Goal: Task Accomplishment & Management: Use online tool/utility

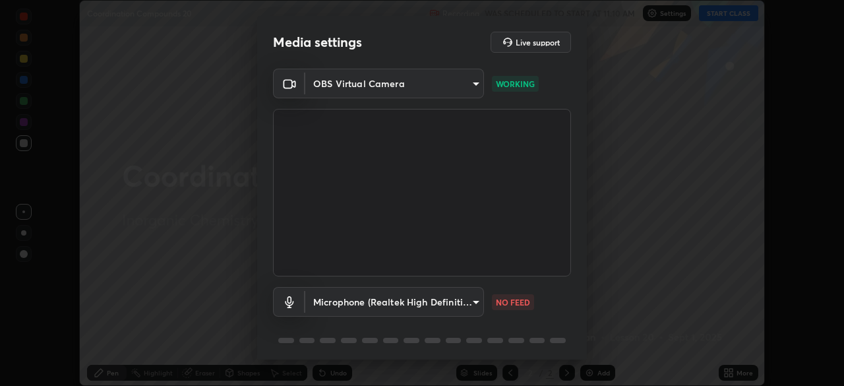
scroll to position [47, 0]
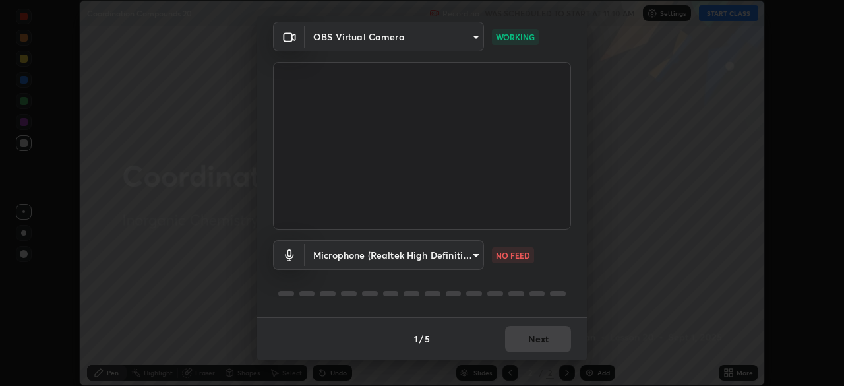
click at [412, 243] on body "Erase all Coordination Compounds 20 Recording WAS SCHEDULED TO START AT 11:10 A…" at bounding box center [422, 193] width 844 height 386
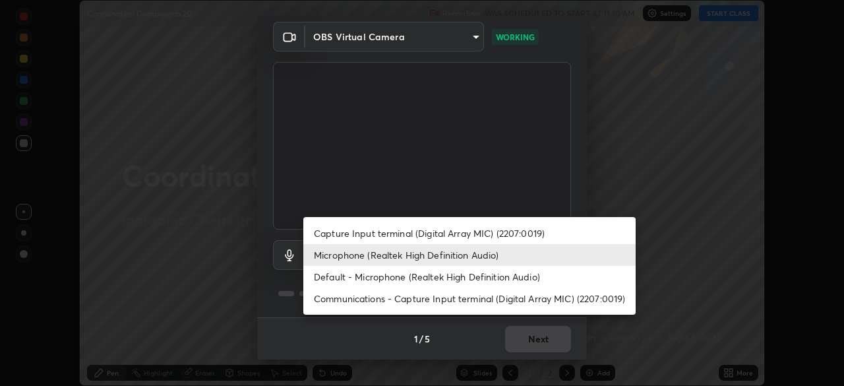
click at [412, 276] on li "Default - Microphone (Realtek High Definition Audio)" at bounding box center [469, 277] width 332 height 22
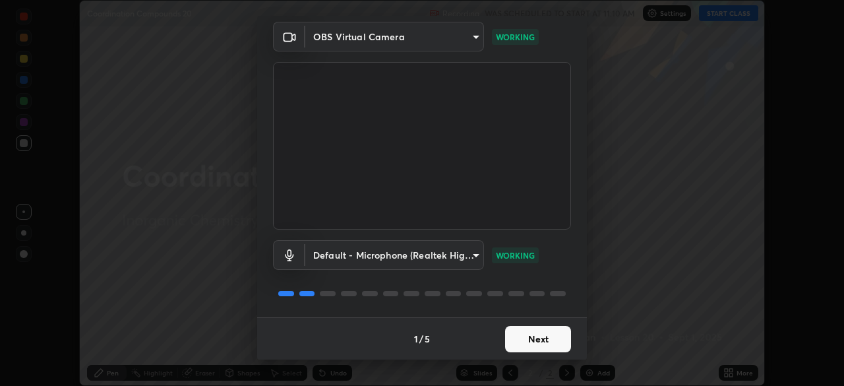
click at [354, 258] on body "Erase all Coordination Compounds 20 Recording WAS SCHEDULED TO START AT 11:10 A…" at bounding box center [422, 193] width 844 height 386
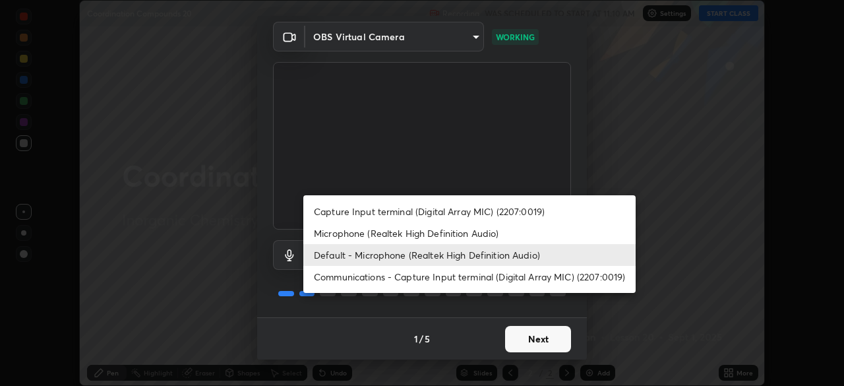
click at [339, 233] on li "Microphone (Realtek High Definition Audio)" at bounding box center [469, 233] width 332 height 22
type input "a2845f27f241d78e81142a5bcad2dd0661d1231b7acccdda9ee201247719edf7"
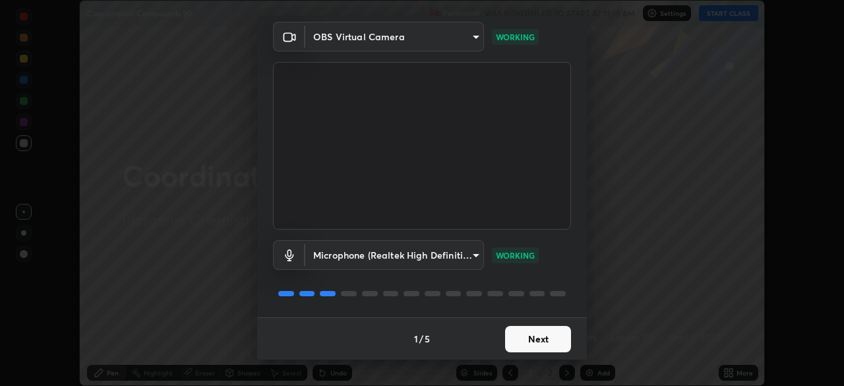
click at [524, 339] on button "Next" at bounding box center [538, 339] width 66 height 26
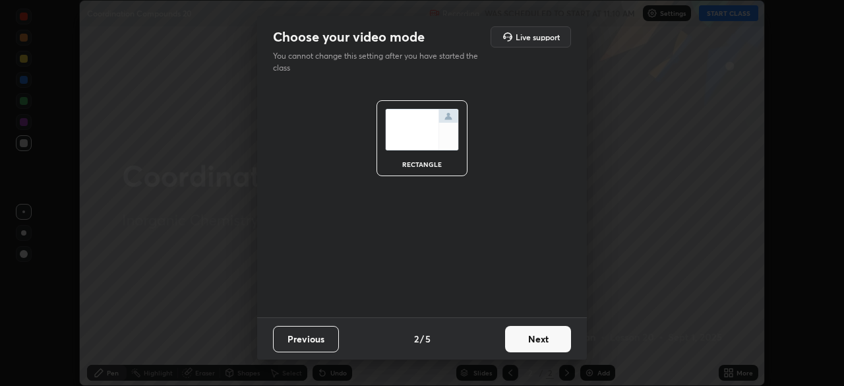
click at [529, 336] on button "Next" at bounding box center [538, 339] width 66 height 26
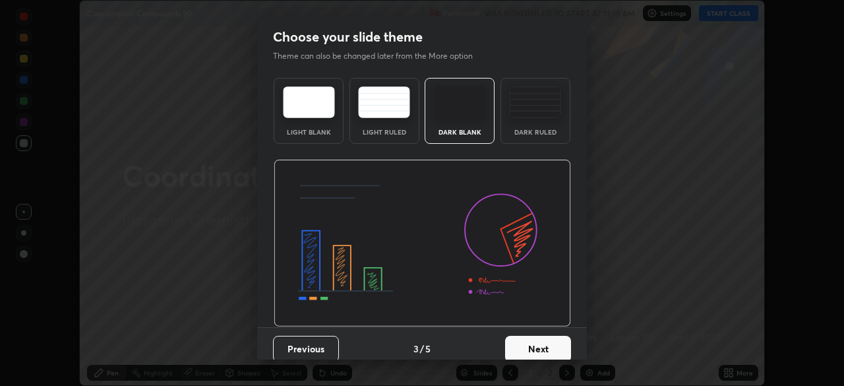
click at [538, 337] on button "Next" at bounding box center [538, 349] width 66 height 26
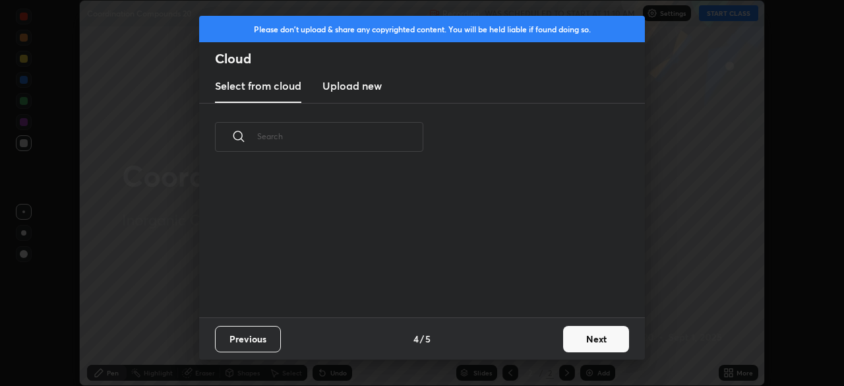
click at [571, 342] on button "Next" at bounding box center [596, 339] width 66 height 26
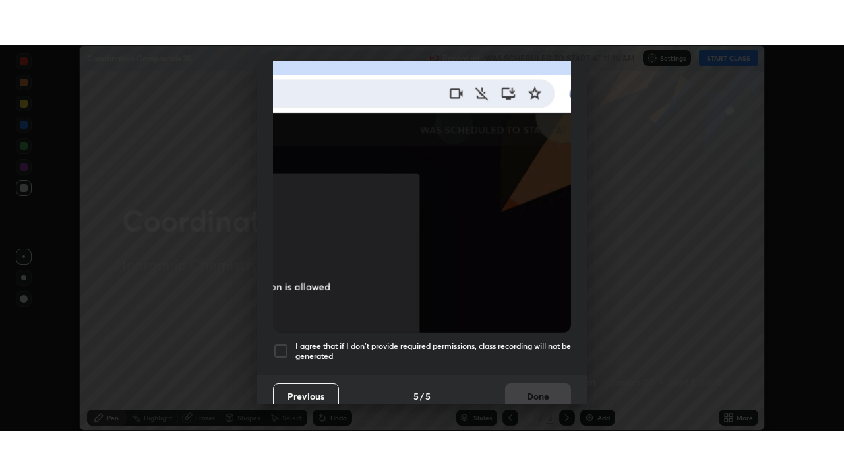
scroll to position [316, 0]
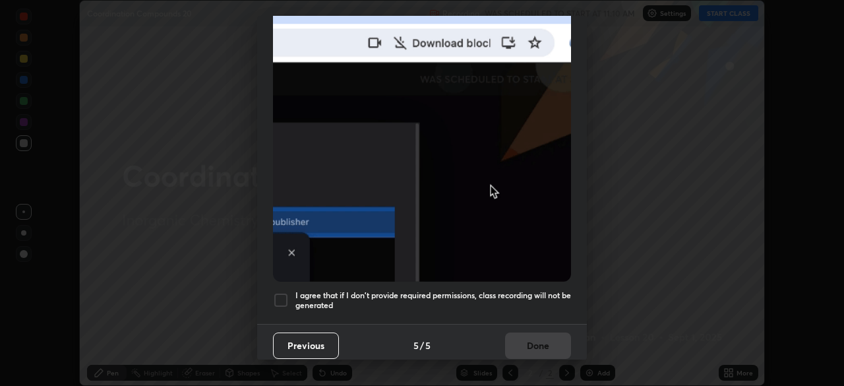
click at [279, 292] on div at bounding box center [281, 300] width 16 height 16
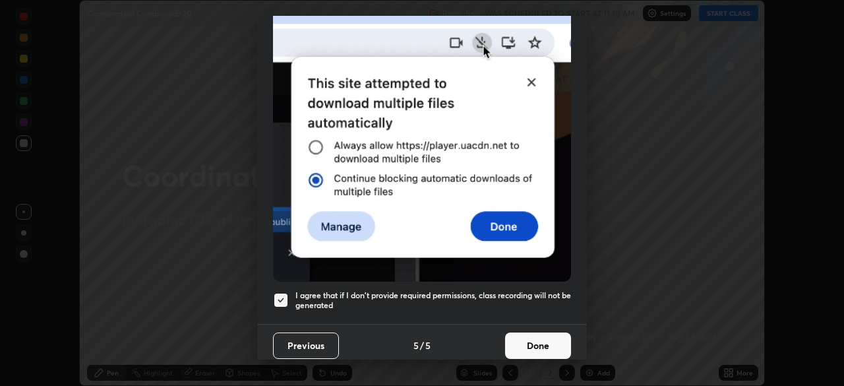
click at [535, 335] on button "Done" at bounding box center [538, 345] width 66 height 26
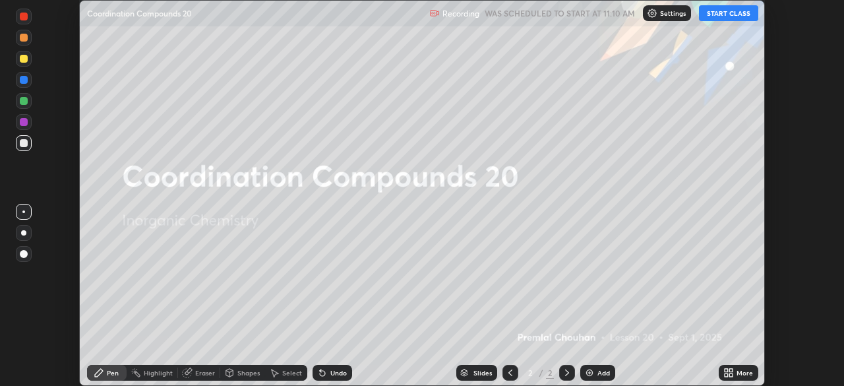
click at [714, 13] on button "START CLASS" at bounding box center [728, 13] width 59 height 16
click at [712, 13] on button "START CLASS" at bounding box center [728, 13] width 59 height 16
click at [725, 371] on icon at bounding box center [726, 370] width 3 height 3
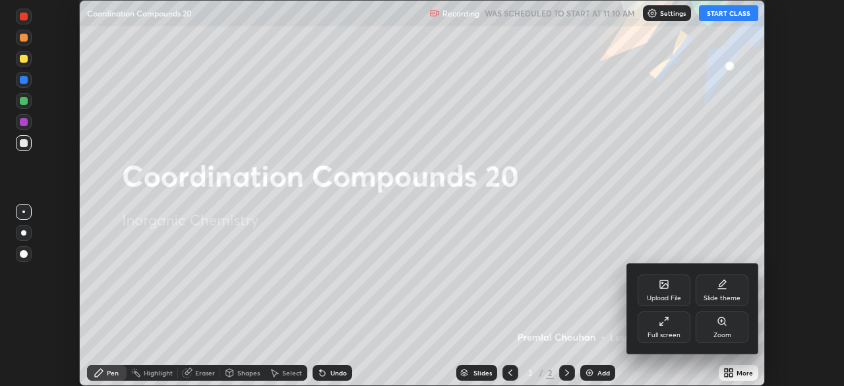
click at [660, 323] on icon at bounding box center [661, 324] width 3 height 3
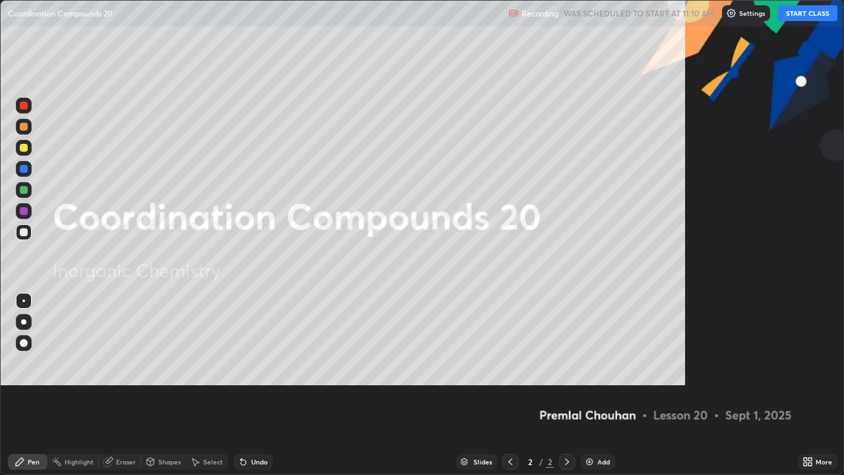
scroll to position [475, 844]
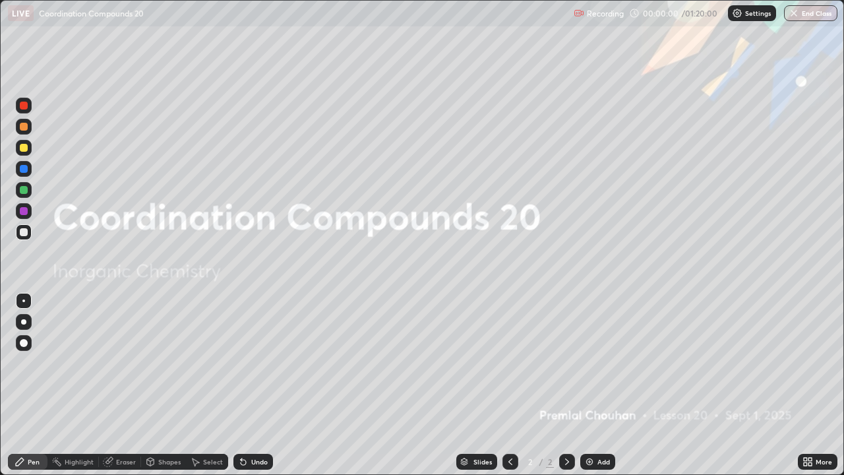
click at [587, 385] on img at bounding box center [589, 461] width 11 height 11
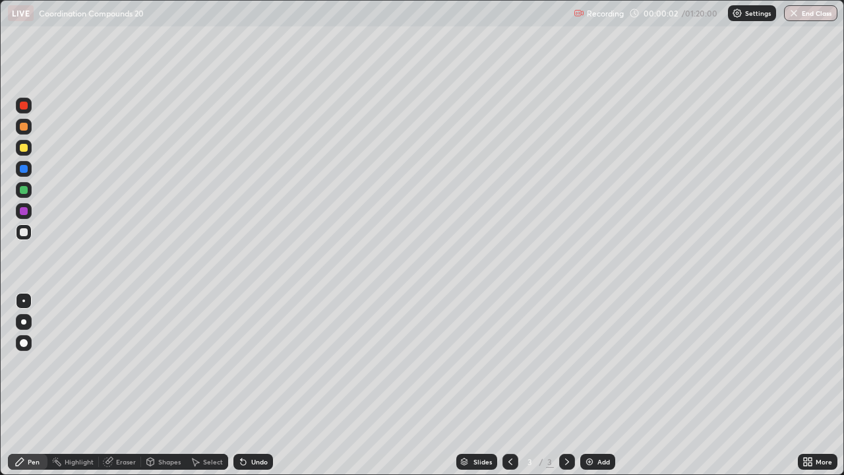
click at [24, 127] on div at bounding box center [24, 127] width 8 height 8
click at [29, 231] on div at bounding box center [24, 232] width 16 height 16
click at [574, 385] on div "Slides 3 / 3 Add" at bounding box center [535, 461] width 525 height 26
click at [586, 385] on img at bounding box center [589, 461] width 11 height 11
click at [23, 129] on div at bounding box center [24, 127] width 8 height 8
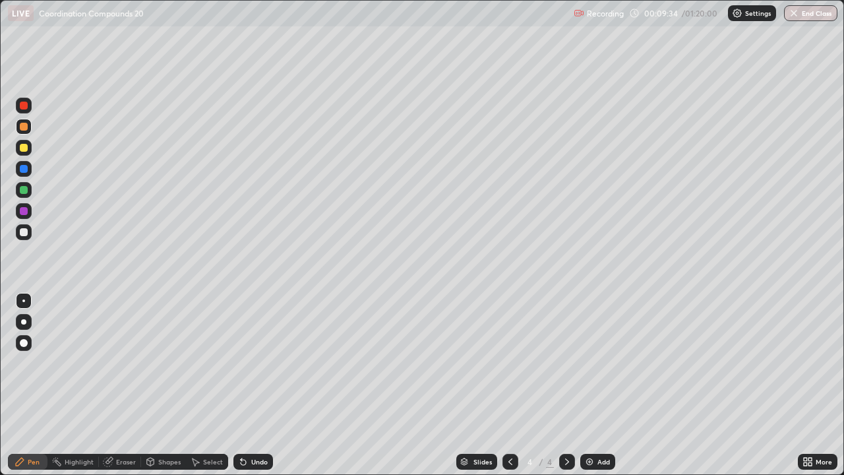
click at [22, 191] on div at bounding box center [24, 190] width 8 height 8
click at [27, 189] on div at bounding box center [24, 190] width 8 height 8
click at [26, 150] on div at bounding box center [24, 148] width 8 height 8
click at [24, 187] on div at bounding box center [24, 190] width 8 height 8
click at [28, 185] on div at bounding box center [24, 190] width 16 height 16
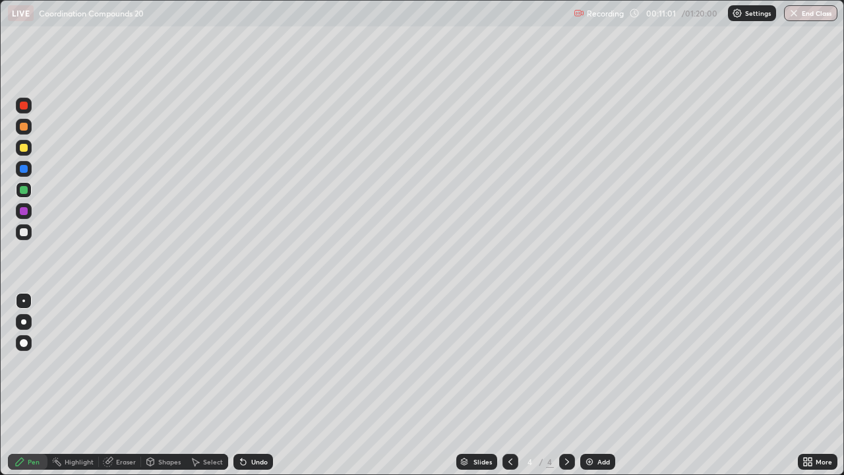
click at [23, 233] on div at bounding box center [24, 232] width 8 height 8
click at [26, 231] on div at bounding box center [24, 232] width 8 height 8
click at [21, 147] on div at bounding box center [24, 148] width 8 height 8
click at [22, 146] on div at bounding box center [24, 148] width 8 height 8
click at [20, 129] on div at bounding box center [24, 127] width 16 height 16
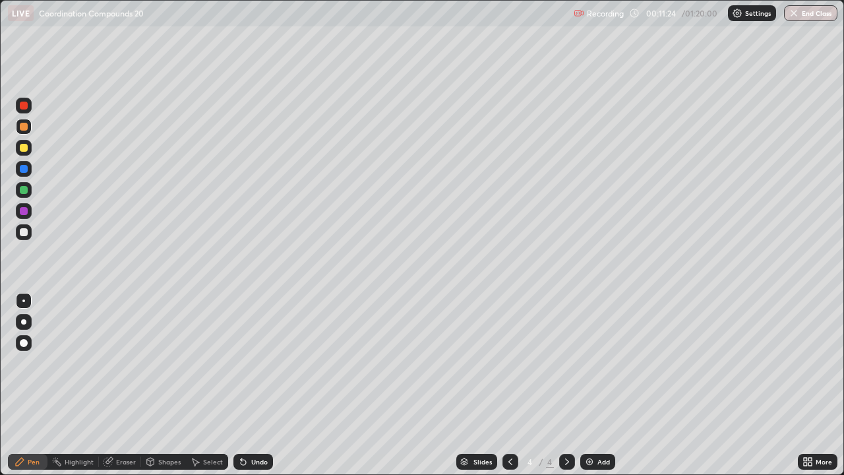
click at [22, 127] on div at bounding box center [24, 127] width 8 height 8
click at [26, 150] on div at bounding box center [24, 148] width 8 height 8
click at [26, 149] on div at bounding box center [24, 148] width 8 height 8
click at [25, 191] on div at bounding box center [24, 190] width 8 height 8
click at [24, 189] on div at bounding box center [24, 190] width 8 height 8
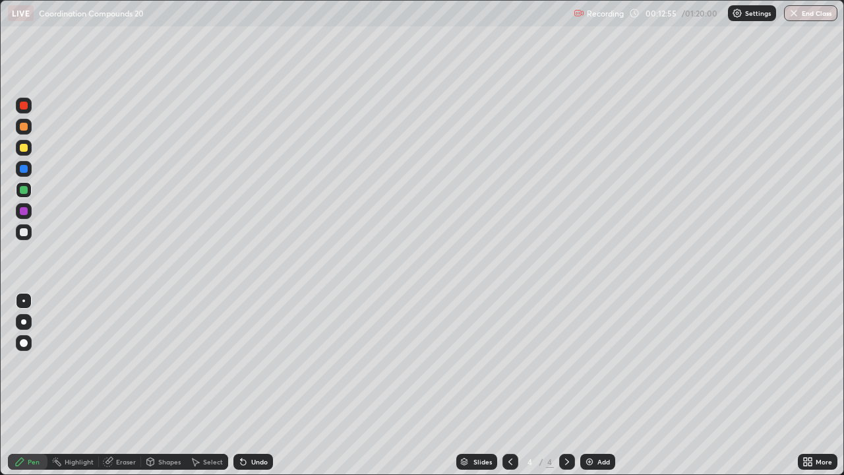
click at [22, 148] on div at bounding box center [24, 148] width 8 height 8
click at [20, 149] on div at bounding box center [24, 148] width 8 height 8
click at [24, 190] on div at bounding box center [24, 190] width 8 height 8
click at [24, 149] on div at bounding box center [24, 148] width 8 height 8
click at [22, 150] on div at bounding box center [24, 148] width 8 height 8
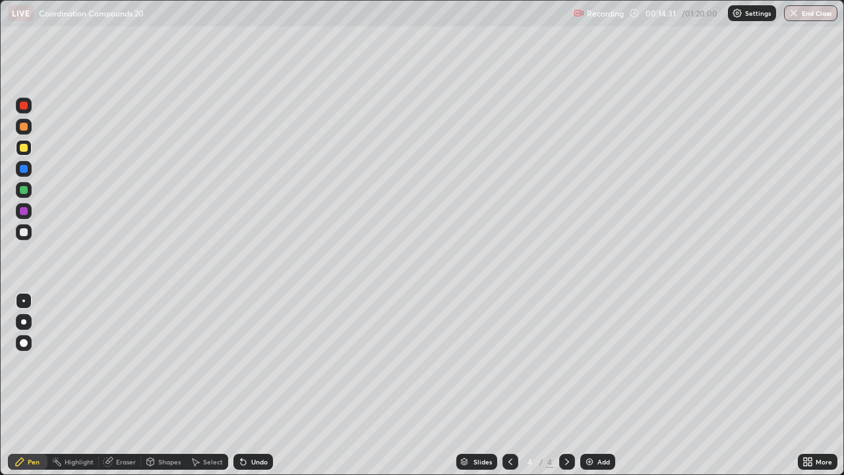
click at [24, 129] on div at bounding box center [24, 127] width 8 height 8
click at [30, 123] on div at bounding box center [24, 127] width 16 height 16
click at [26, 149] on div at bounding box center [24, 148] width 8 height 8
click at [21, 123] on div at bounding box center [24, 127] width 8 height 8
click at [23, 148] on div at bounding box center [24, 148] width 8 height 8
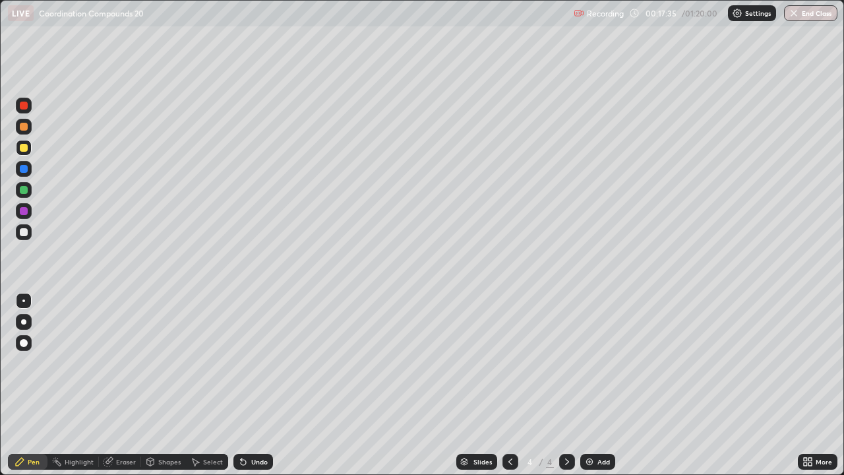
click at [20, 232] on div at bounding box center [24, 232] width 8 height 8
click at [22, 131] on div at bounding box center [24, 127] width 16 height 16
click at [18, 133] on div at bounding box center [24, 127] width 16 height 16
click at [24, 233] on div at bounding box center [24, 232] width 8 height 8
click at [21, 237] on div at bounding box center [24, 232] width 16 height 16
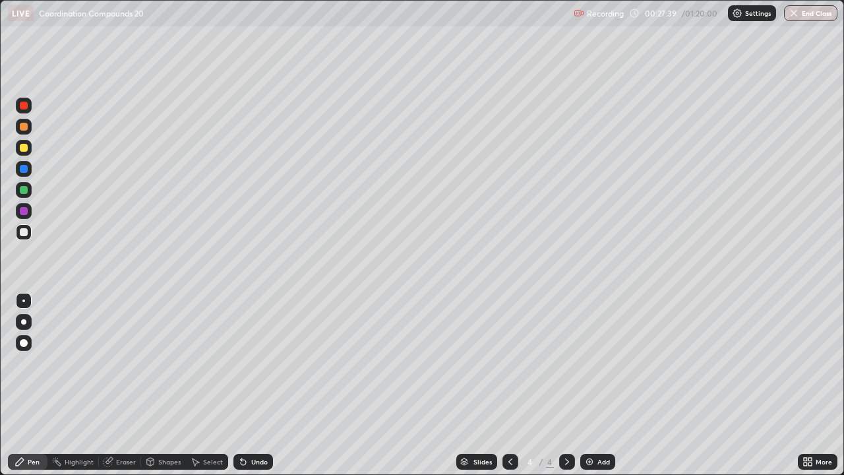
click at [24, 385] on div "Pen" at bounding box center [28, 462] width 40 height 16
click at [29, 385] on div "Pen" at bounding box center [34, 461] width 12 height 7
click at [20, 194] on div at bounding box center [24, 190] width 16 height 16
click at [20, 191] on div at bounding box center [24, 190] width 8 height 8
click at [567, 385] on icon at bounding box center [567, 461] width 4 height 7
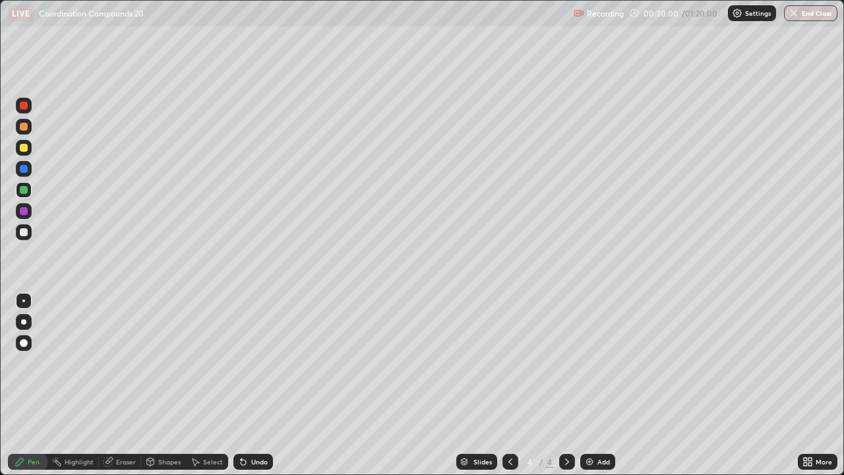
click at [589, 385] on img at bounding box center [589, 461] width 11 height 11
click at [24, 154] on div at bounding box center [24, 148] width 16 height 16
click at [21, 154] on div at bounding box center [24, 148] width 16 height 16
click at [24, 233] on div at bounding box center [24, 232] width 8 height 8
click at [26, 230] on div at bounding box center [24, 232] width 8 height 8
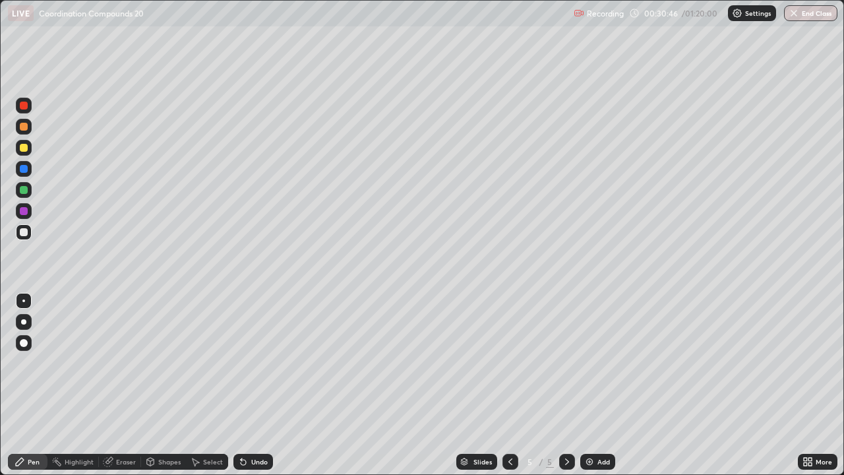
click at [22, 151] on div at bounding box center [24, 148] width 8 height 8
click at [24, 232] on div at bounding box center [24, 232] width 8 height 8
click at [32, 385] on div "Pen" at bounding box center [28, 462] width 40 height 16
click at [588, 385] on img at bounding box center [589, 461] width 11 height 11
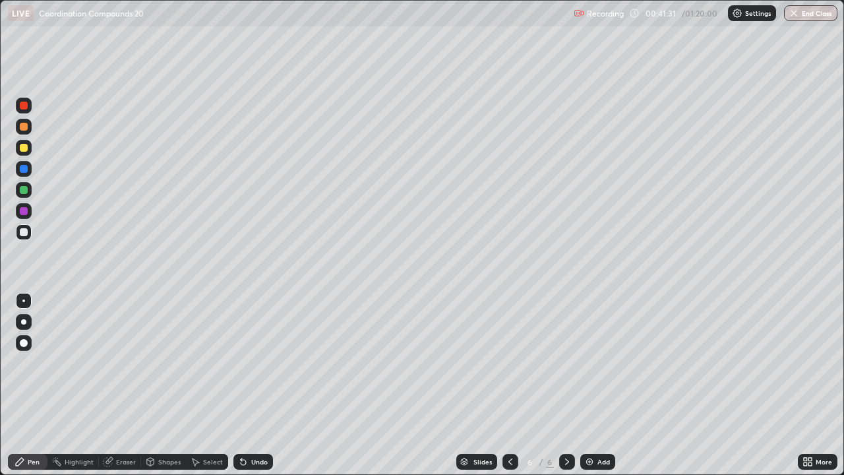
click at [24, 148] on div at bounding box center [24, 148] width 8 height 8
click at [122, 385] on div "Eraser" at bounding box center [126, 461] width 20 height 7
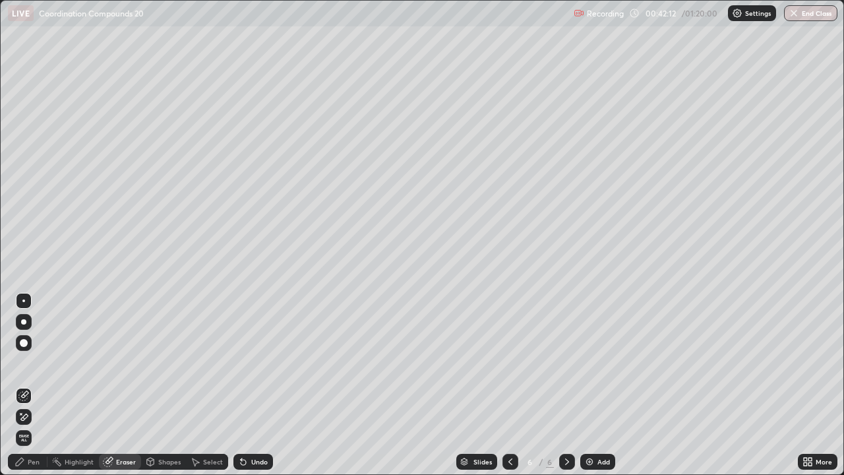
click at [38, 385] on div "Pen" at bounding box center [34, 461] width 12 height 7
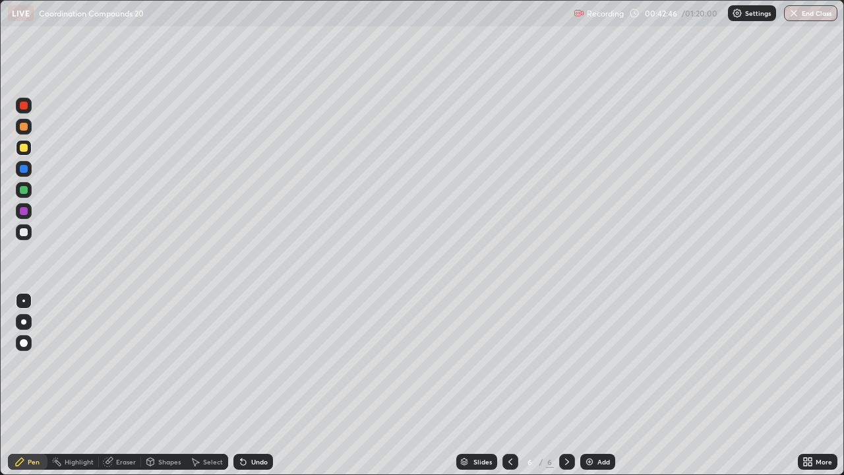
click at [112, 385] on icon at bounding box center [108, 461] width 11 height 11
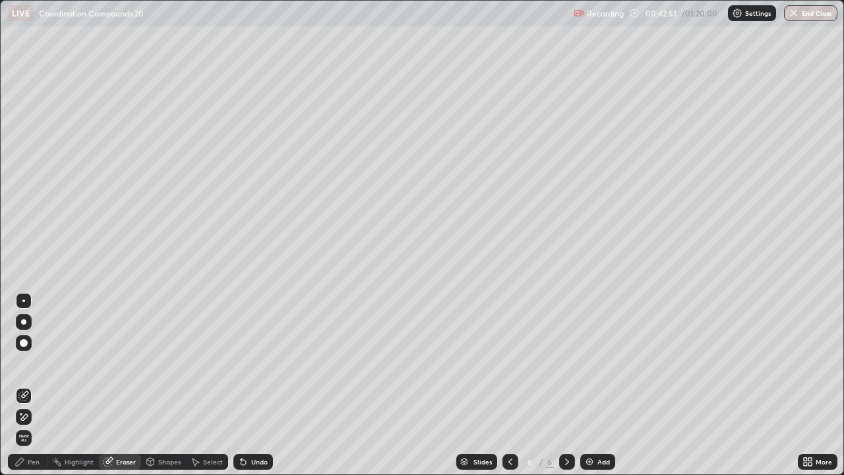
click at [117, 385] on div "Eraser" at bounding box center [126, 461] width 20 height 7
click at [32, 385] on div "Pen" at bounding box center [34, 461] width 12 height 7
click at [34, 385] on div "Pen" at bounding box center [34, 461] width 12 height 7
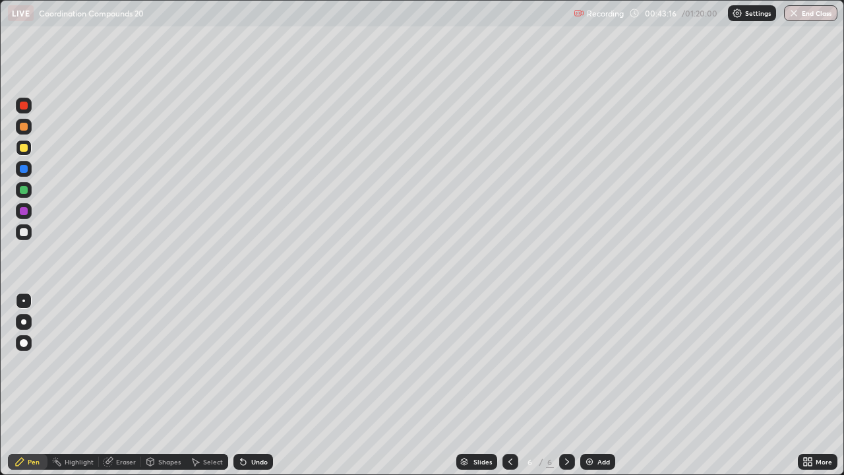
click at [117, 385] on div "Eraser" at bounding box center [126, 461] width 20 height 7
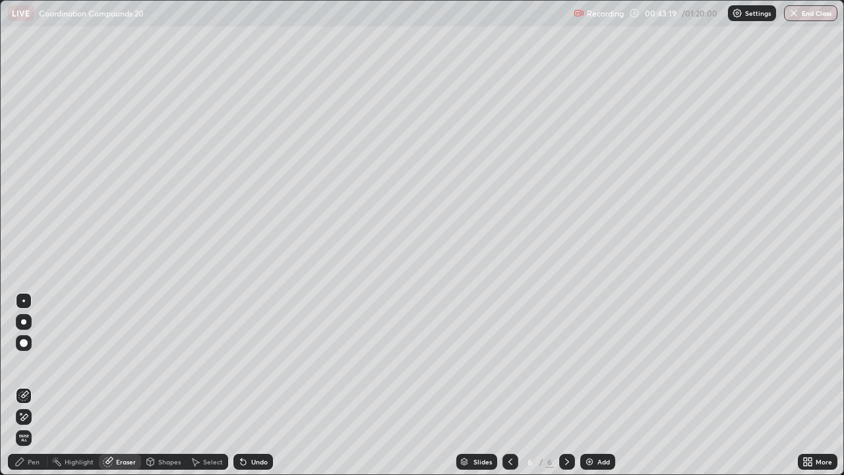
click at [34, 385] on div "Pen" at bounding box center [28, 462] width 40 height 16
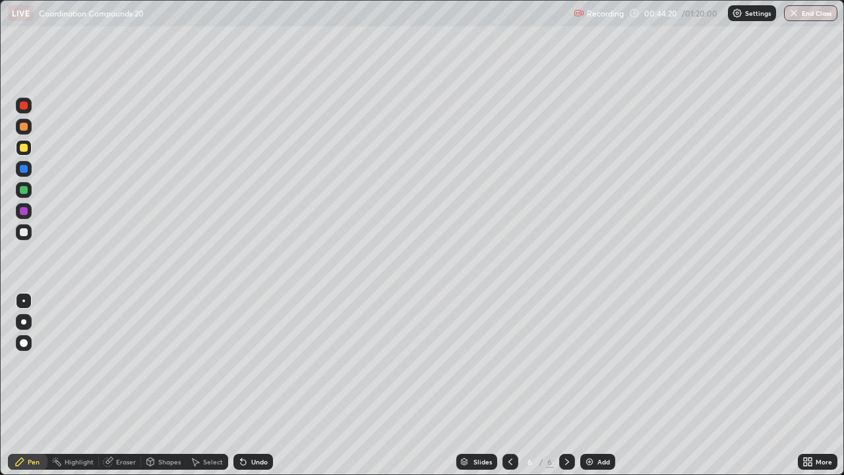
click at [24, 127] on div at bounding box center [24, 127] width 8 height 8
click at [130, 385] on div "Eraser" at bounding box center [126, 461] width 20 height 7
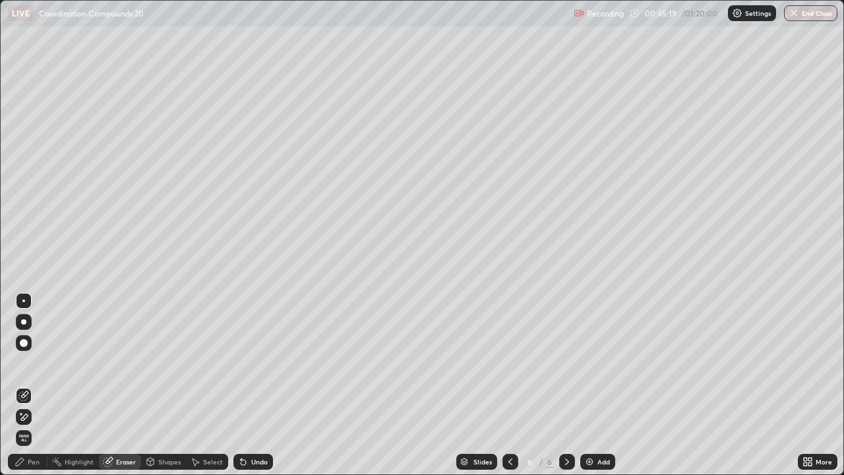
click at [30, 385] on div "Pen" at bounding box center [34, 461] width 12 height 7
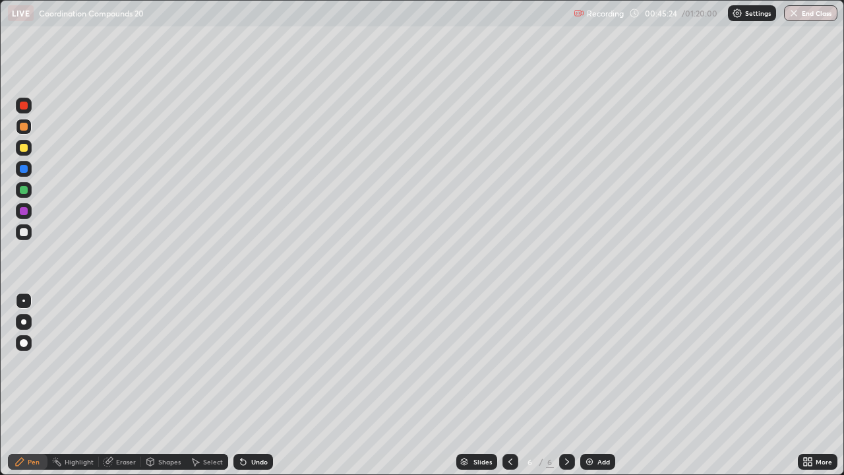
click at [23, 230] on div at bounding box center [24, 232] width 8 height 8
click at [22, 229] on div at bounding box center [24, 232] width 8 height 8
click at [117, 385] on div "Eraser" at bounding box center [126, 461] width 20 height 7
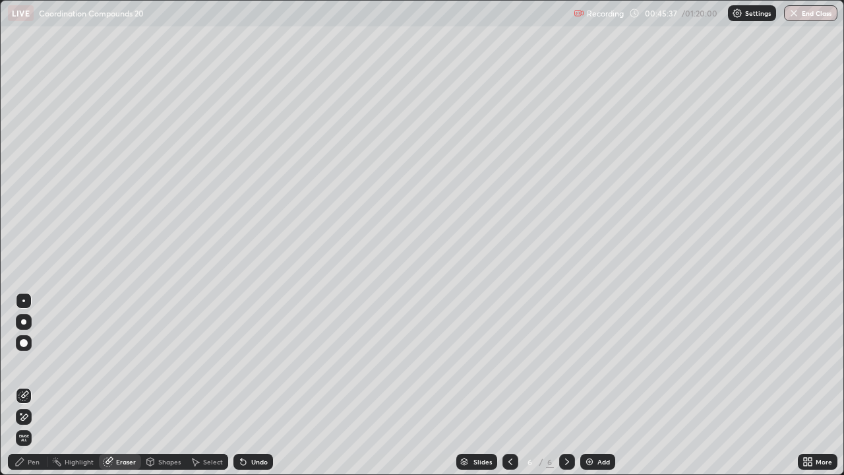
click at [36, 385] on div "Pen" at bounding box center [34, 461] width 12 height 7
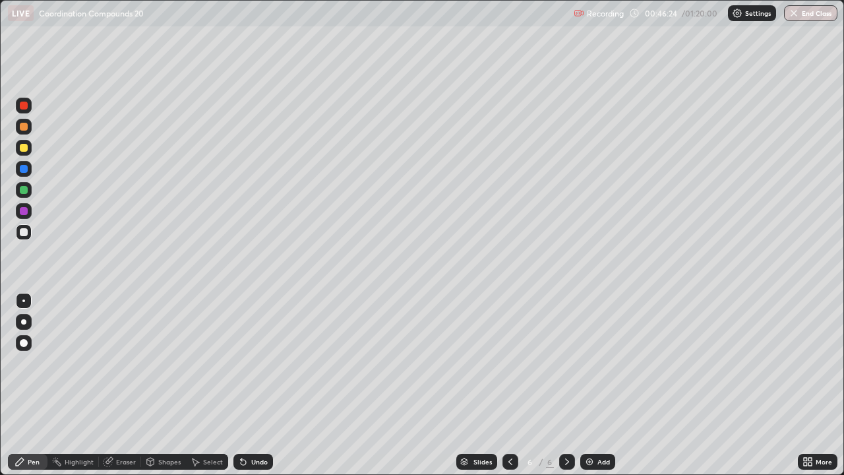
click at [122, 385] on div "Eraser" at bounding box center [126, 461] width 20 height 7
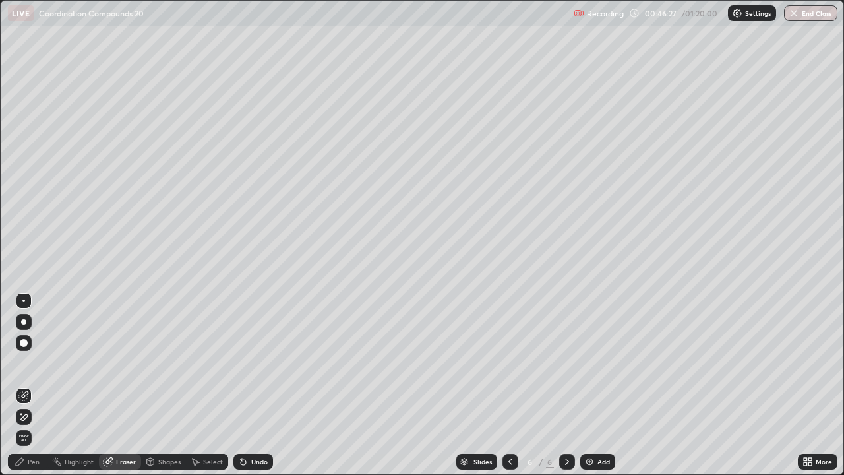
click at [36, 385] on div "Pen" at bounding box center [34, 461] width 12 height 7
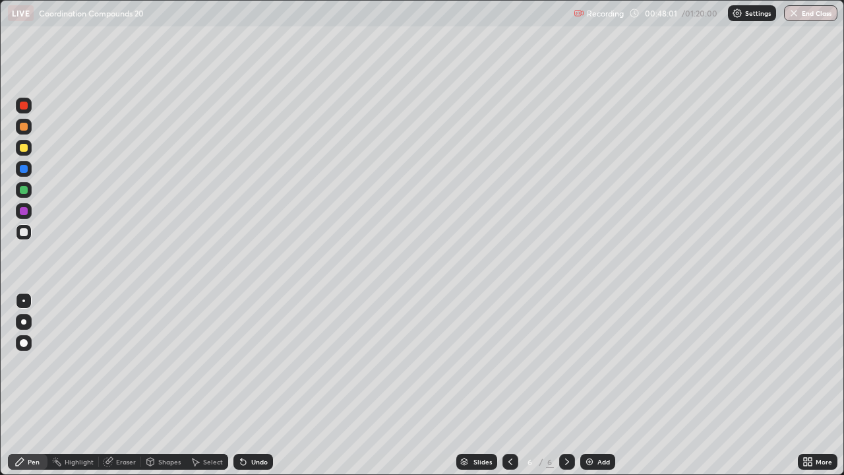
click at [26, 150] on div at bounding box center [24, 148] width 8 height 8
click at [26, 146] on div at bounding box center [24, 148] width 8 height 8
click at [585, 385] on img at bounding box center [589, 461] width 11 height 11
click at [21, 129] on div at bounding box center [24, 127] width 8 height 8
click at [25, 191] on div at bounding box center [24, 190] width 8 height 8
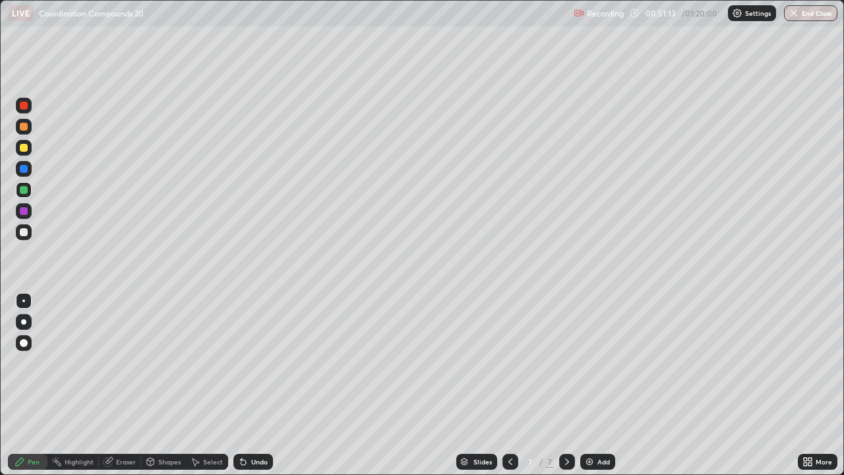
click at [21, 189] on div at bounding box center [24, 190] width 8 height 8
click at [565, 385] on icon at bounding box center [567, 461] width 11 height 11
click at [509, 385] on icon at bounding box center [510, 461] width 11 height 11
click at [566, 385] on icon at bounding box center [567, 461] width 11 height 11
click at [584, 385] on img at bounding box center [589, 461] width 11 height 11
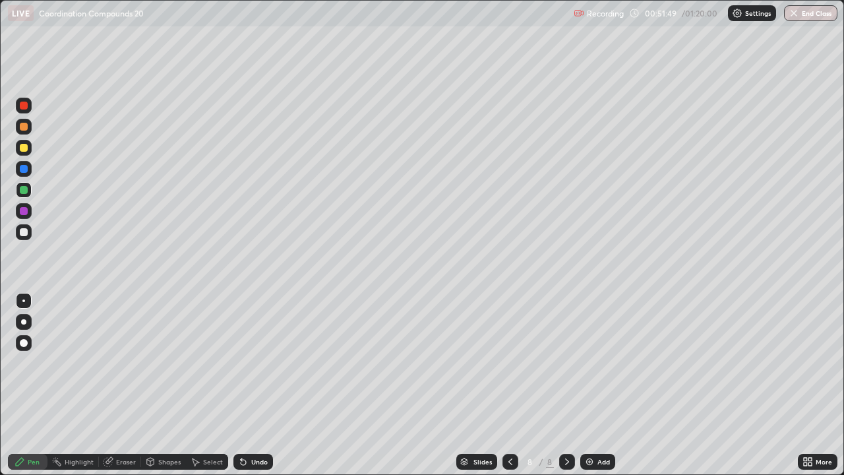
click at [26, 148] on div at bounding box center [24, 148] width 8 height 8
click at [22, 149] on div at bounding box center [24, 148] width 8 height 8
click at [562, 385] on icon at bounding box center [567, 461] width 11 height 11
click at [589, 385] on img at bounding box center [589, 461] width 11 height 11
click at [26, 127] on div at bounding box center [24, 127] width 8 height 8
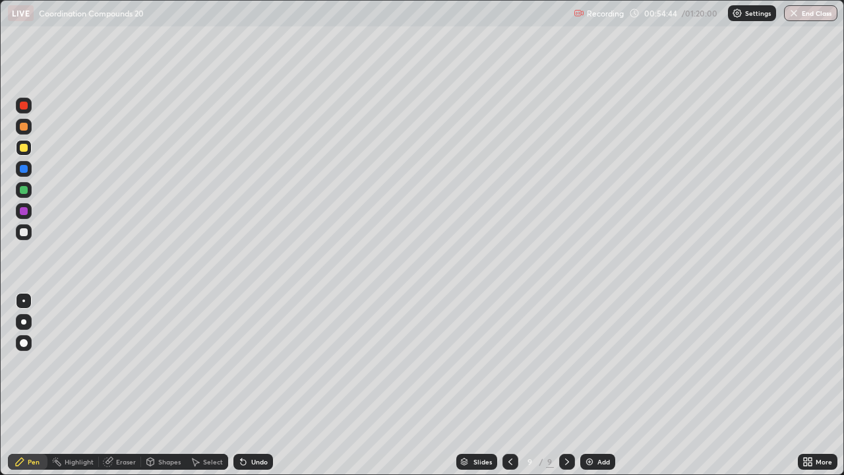
click at [26, 126] on div at bounding box center [24, 127] width 8 height 8
click at [23, 150] on div at bounding box center [24, 148] width 8 height 8
click at [26, 148] on div at bounding box center [24, 148] width 8 height 8
click at [508, 385] on icon at bounding box center [510, 461] width 4 height 7
click at [24, 231] on div at bounding box center [24, 232] width 8 height 8
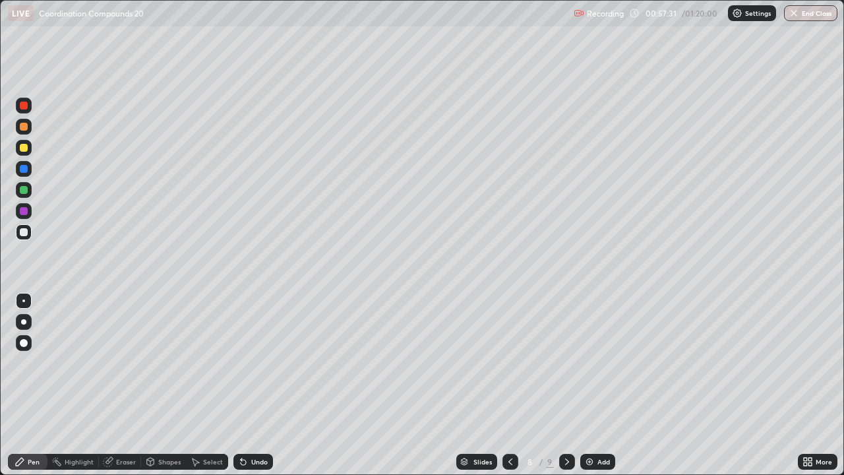
click at [125, 385] on div "Eraser" at bounding box center [126, 461] width 20 height 7
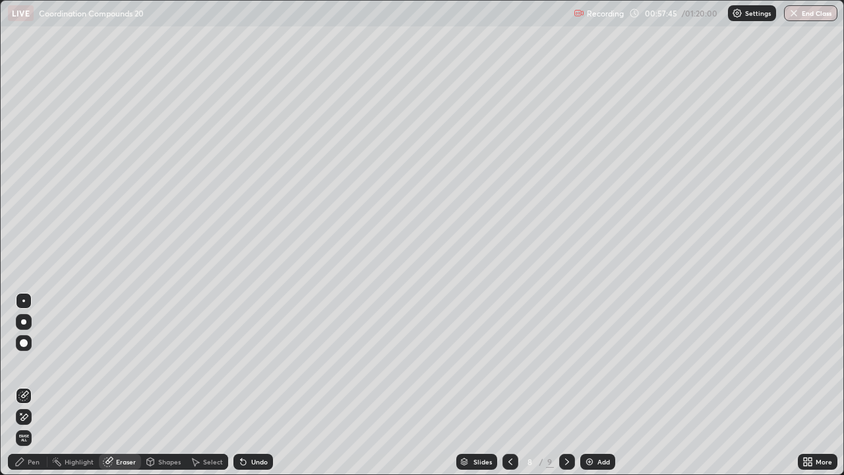
click at [38, 385] on div "Pen" at bounding box center [34, 461] width 12 height 7
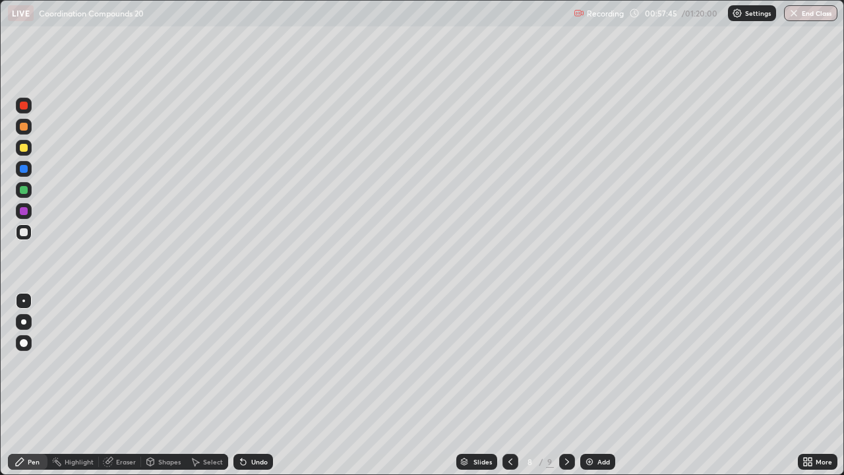
click at [24, 151] on div at bounding box center [24, 148] width 8 height 8
click at [26, 144] on div at bounding box center [24, 148] width 8 height 8
click at [509, 385] on icon at bounding box center [510, 461] width 11 height 11
click at [510, 385] on icon at bounding box center [510, 461] width 11 height 11
click at [508, 385] on icon at bounding box center [510, 461] width 11 height 11
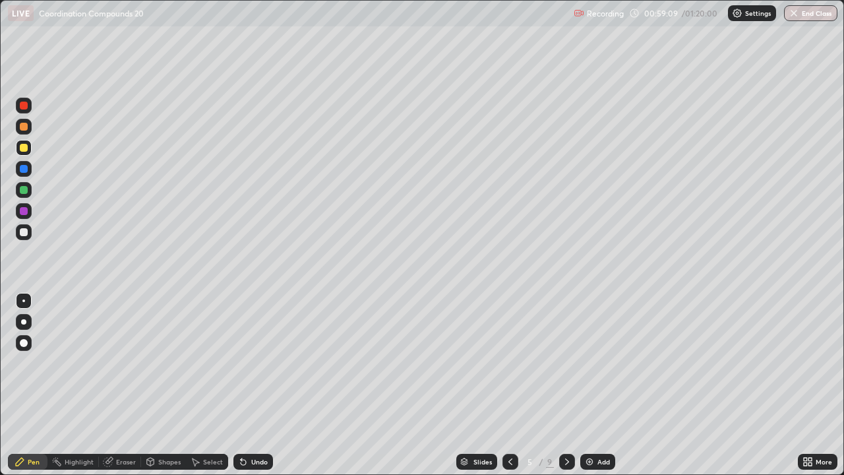
click at [509, 385] on icon at bounding box center [510, 461] width 11 height 11
click at [564, 385] on icon at bounding box center [567, 461] width 11 height 11
click at [565, 385] on div at bounding box center [567, 462] width 16 height 16
click at [566, 385] on icon at bounding box center [567, 461] width 11 height 11
click at [560, 385] on div at bounding box center [567, 462] width 16 height 16
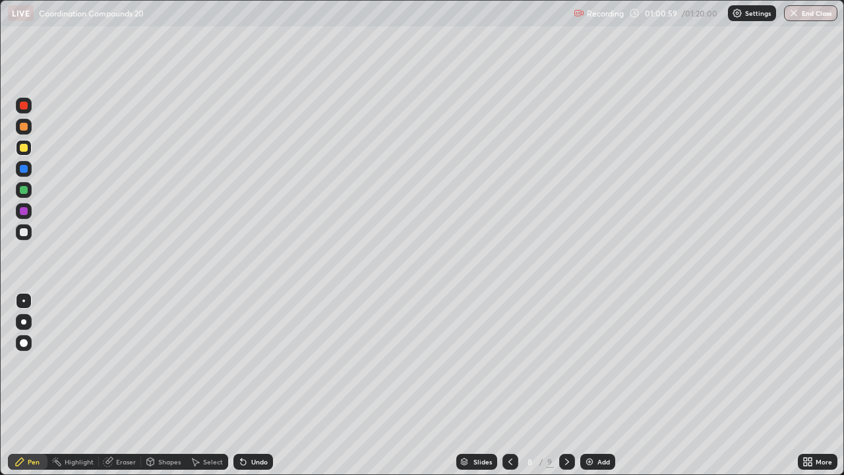
click at [572, 385] on div at bounding box center [567, 462] width 16 height 16
click at [503, 385] on div at bounding box center [511, 462] width 16 height 16
click at [567, 385] on icon at bounding box center [567, 461] width 11 height 11
click at [566, 385] on icon at bounding box center [567, 461] width 11 height 11
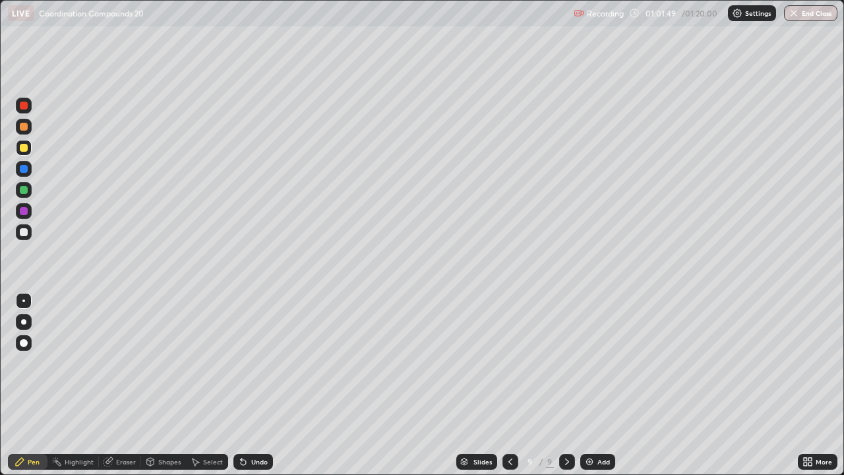
click at [510, 385] on icon at bounding box center [510, 461] width 4 height 7
click at [509, 385] on icon at bounding box center [510, 461] width 11 height 11
click at [491, 385] on div "Slides" at bounding box center [476, 462] width 41 height 16
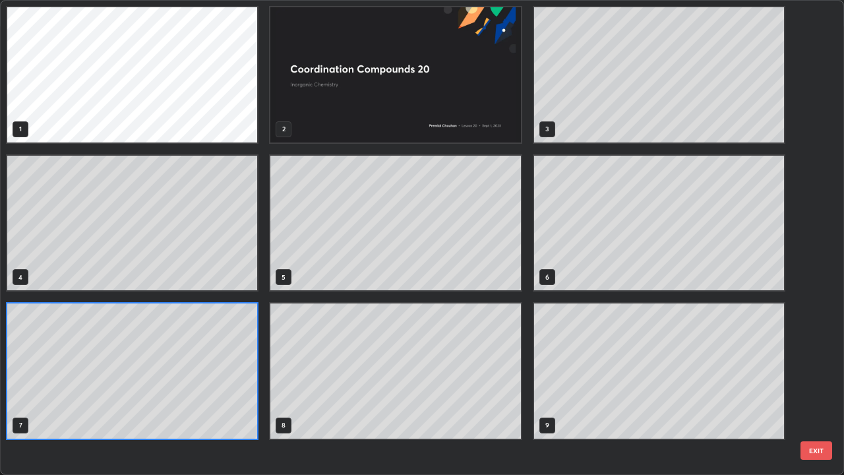
scroll to position [470, 836]
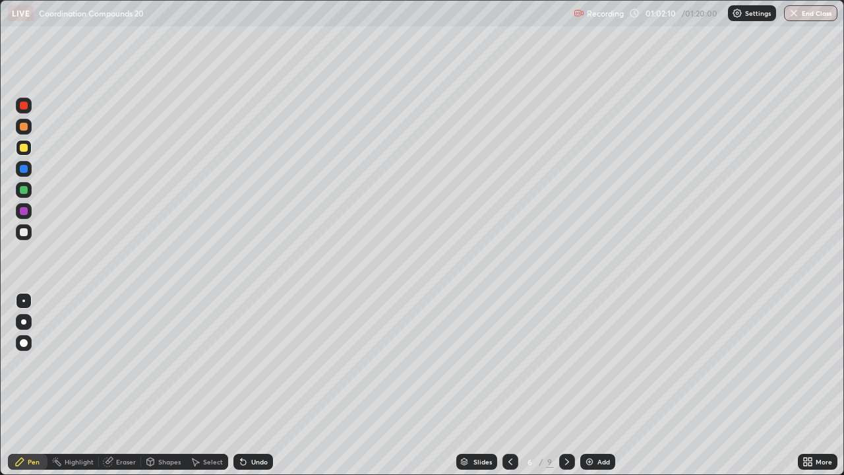
click at [561, 385] on div at bounding box center [567, 462] width 16 height 16
click at [560, 385] on div at bounding box center [567, 462] width 16 height 16
click at [562, 385] on icon at bounding box center [567, 461] width 11 height 11
click at [20, 130] on div at bounding box center [24, 127] width 16 height 16
click at [26, 125] on div at bounding box center [24, 127] width 8 height 8
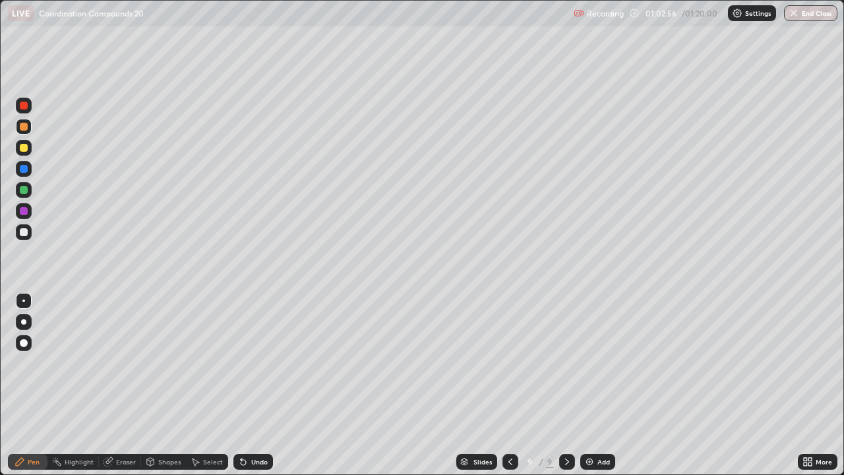
click at [22, 150] on div at bounding box center [24, 148] width 8 height 8
click at [20, 189] on div at bounding box center [24, 190] width 8 height 8
click at [20, 184] on div at bounding box center [24, 190] width 16 height 16
click at [21, 231] on div at bounding box center [24, 232] width 8 height 8
click at [24, 225] on div at bounding box center [24, 232] width 16 height 16
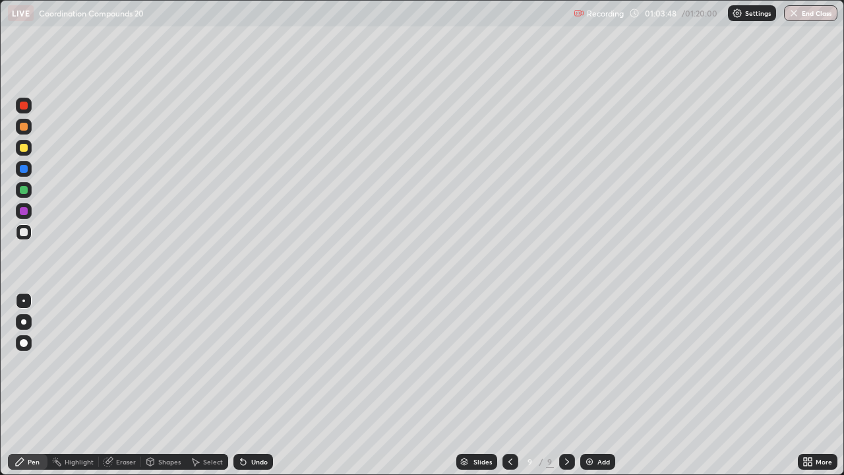
click at [25, 149] on div at bounding box center [24, 148] width 8 height 8
click at [27, 147] on div at bounding box center [24, 148] width 8 height 8
click at [25, 127] on div at bounding box center [24, 127] width 8 height 8
click at [23, 127] on div at bounding box center [24, 127] width 8 height 8
click at [20, 193] on div at bounding box center [24, 190] width 16 height 16
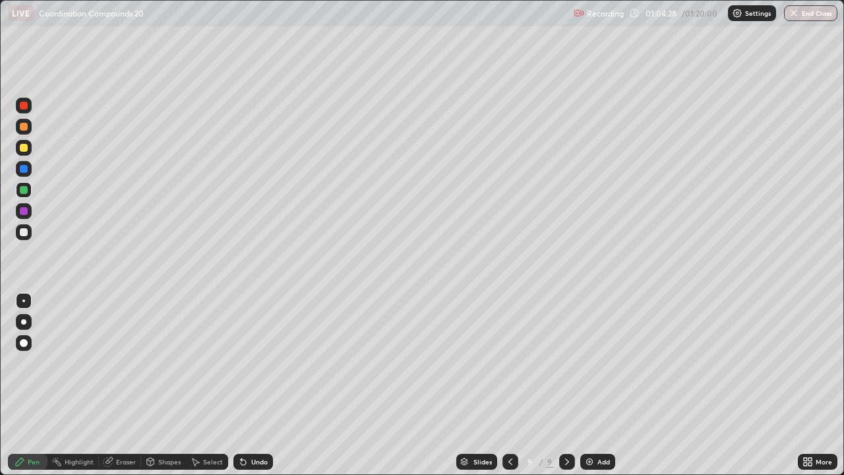
click at [24, 195] on div at bounding box center [24, 190] width 16 height 16
click at [23, 149] on div at bounding box center [24, 148] width 8 height 8
click at [121, 385] on div "Eraser" at bounding box center [126, 461] width 20 height 7
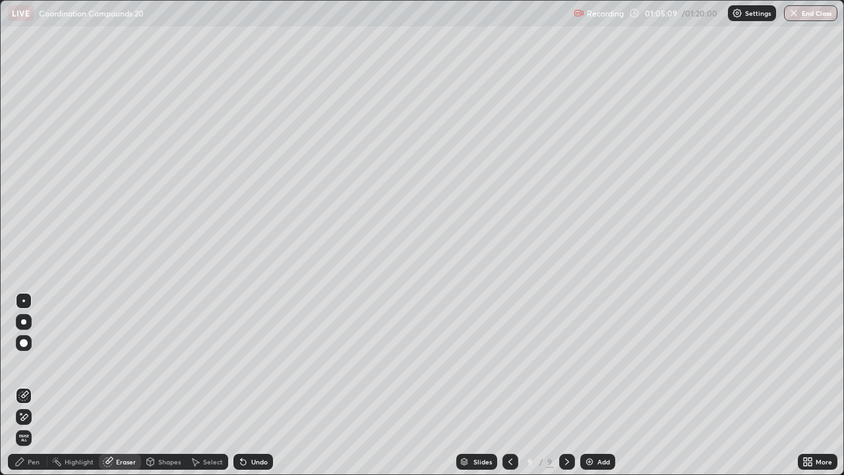
click at [36, 385] on div "Pen" at bounding box center [34, 461] width 12 height 7
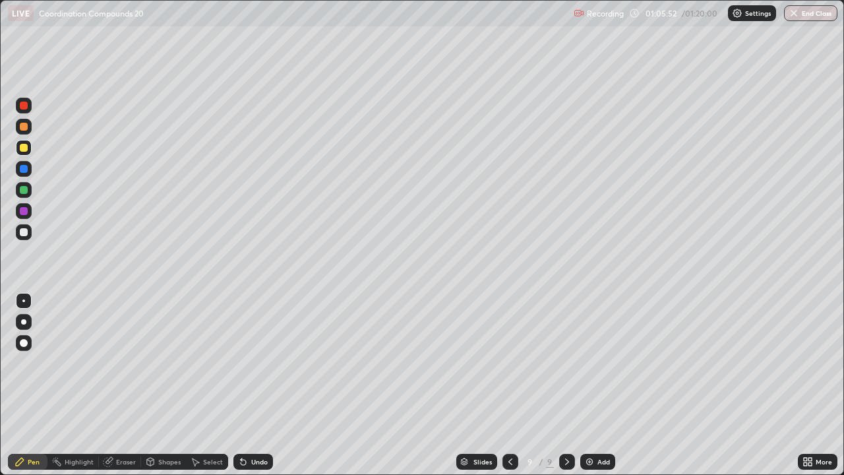
click at [32, 369] on div at bounding box center [23, 369] width 21 height 158
click at [20, 128] on div at bounding box center [24, 127] width 8 height 8
click at [20, 192] on div at bounding box center [24, 190] width 8 height 8
click at [24, 147] on div at bounding box center [24, 148] width 8 height 8
click at [129, 385] on div "Eraser" at bounding box center [126, 461] width 20 height 7
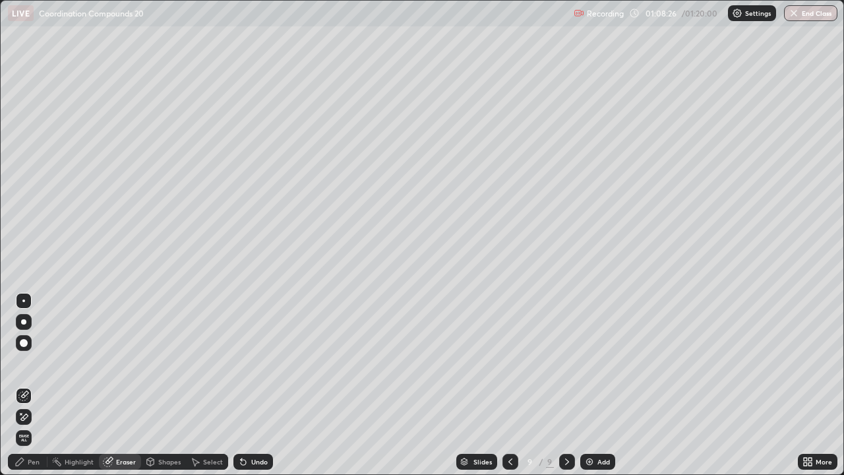
click at [34, 385] on div "Pen" at bounding box center [34, 461] width 12 height 7
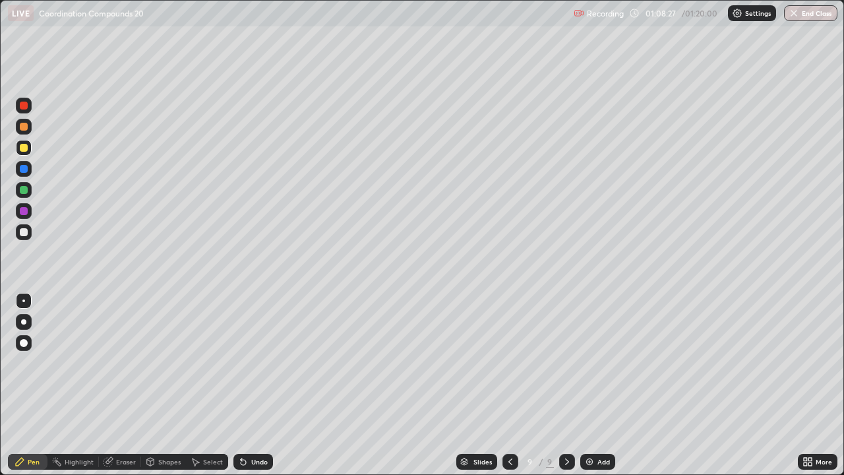
click at [25, 129] on div at bounding box center [24, 127] width 8 height 8
click at [20, 231] on div at bounding box center [24, 232] width 8 height 8
click at [23, 154] on div at bounding box center [24, 148] width 16 height 16
click at [24, 150] on div at bounding box center [24, 148] width 8 height 8
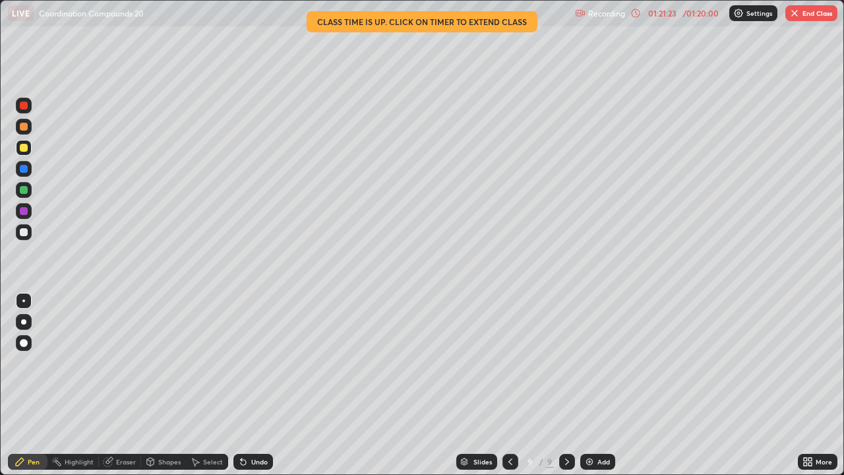
click at [814, 20] on button "End Class" at bounding box center [812, 13] width 52 height 16
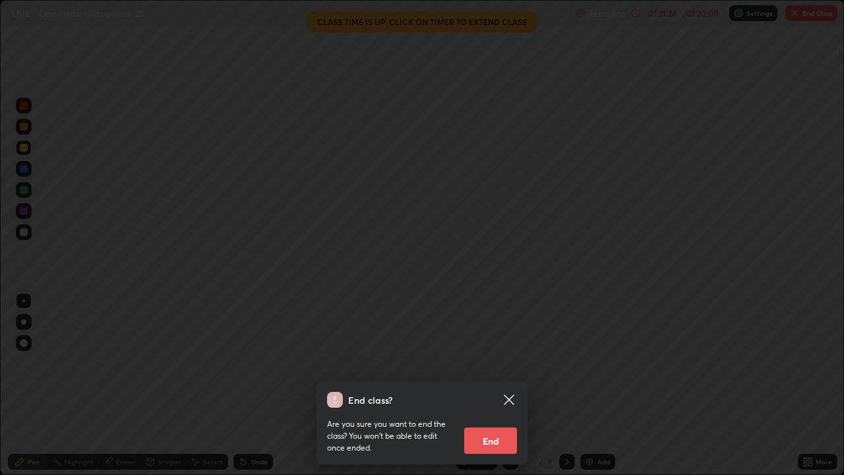
click at [494, 385] on button "End" at bounding box center [490, 440] width 53 height 26
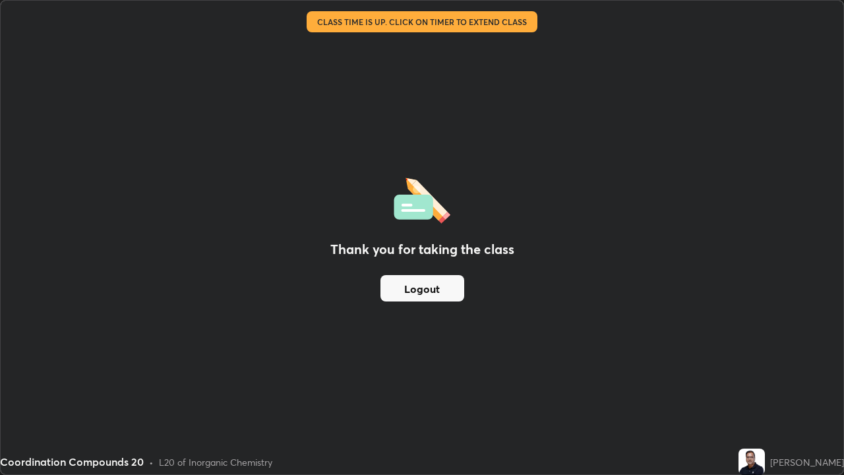
click at [435, 293] on button "Logout" at bounding box center [423, 288] width 84 height 26
